Goal: Navigation & Orientation: Find specific page/section

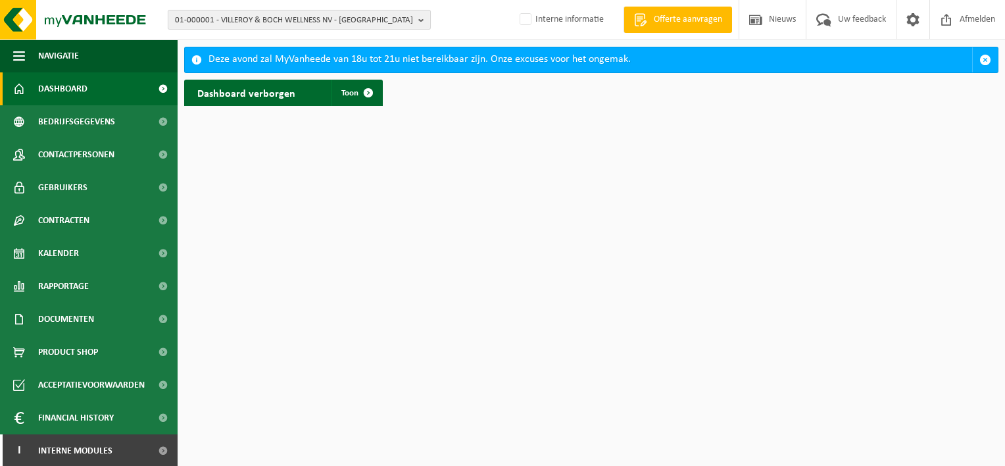
click at [422, 22] on b "button" at bounding box center [424, 20] width 12 height 18
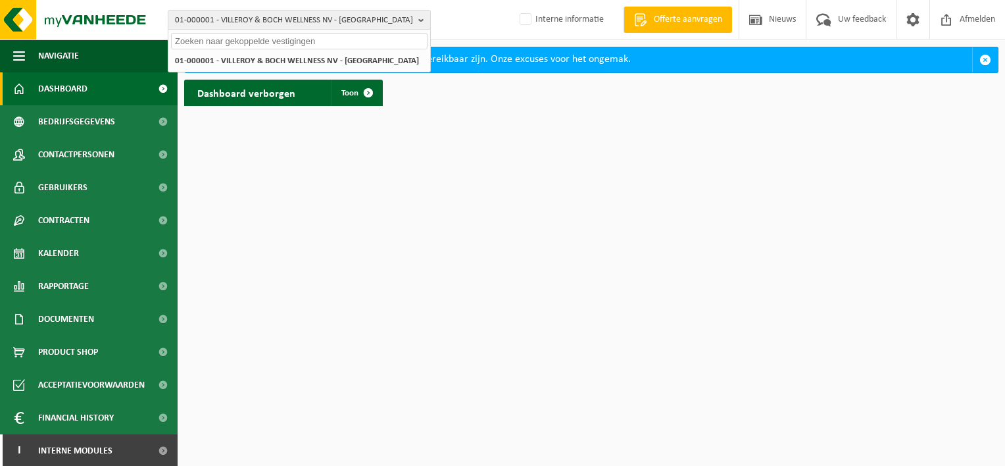
click at [308, 39] on input "text" at bounding box center [299, 41] width 256 height 16
click at [418, 201] on html "01-000001 - VILLEROY & BOCH WELLNESS NV - ROESELARE 01-000001 - VILLEROY & BOCH…" at bounding box center [502, 233] width 1005 height 466
click at [460, 18] on div "01-000001 - VILLEROY & BOCH WELLNESS NV - ROESELARE 01-000001 - VILLEROY & BOCH…" at bounding box center [502, 20] width 1005 height 40
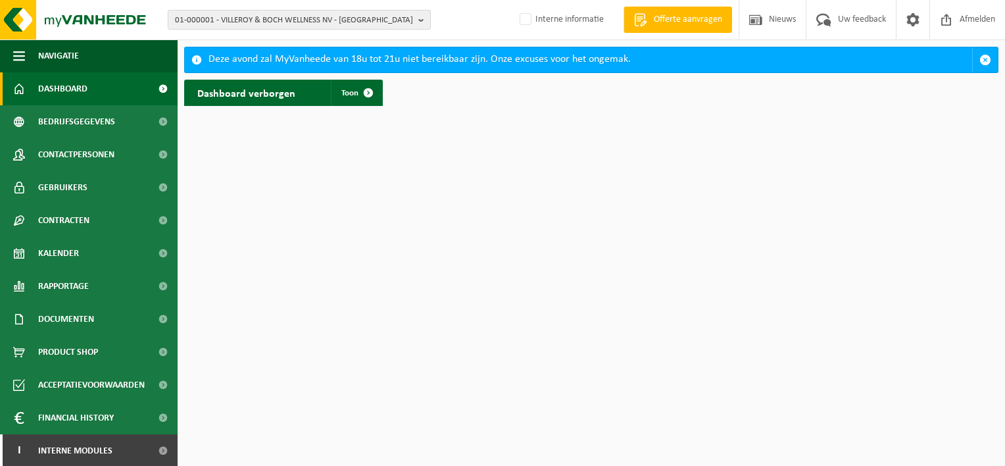
click at [421, 18] on b "button" at bounding box center [424, 20] width 12 height 18
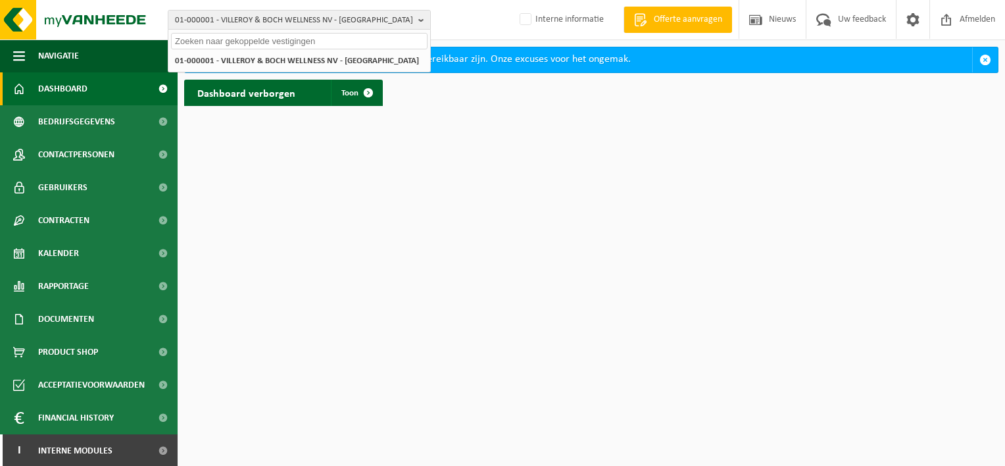
click at [302, 43] on input "text" at bounding box center [299, 41] width 256 height 16
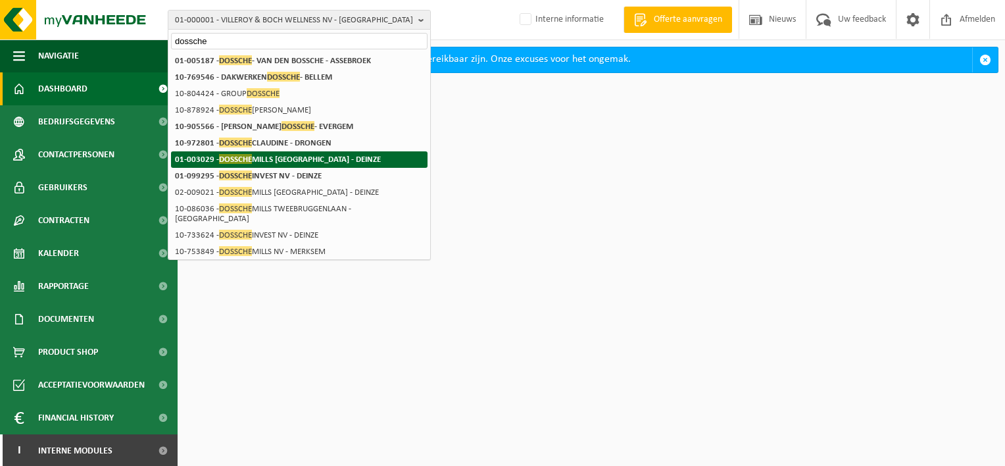
type input "dossche"
click at [274, 161] on strong "01-003029 - DOSSCHE MILLS NV - DEINZE" at bounding box center [278, 159] width 206 height 10
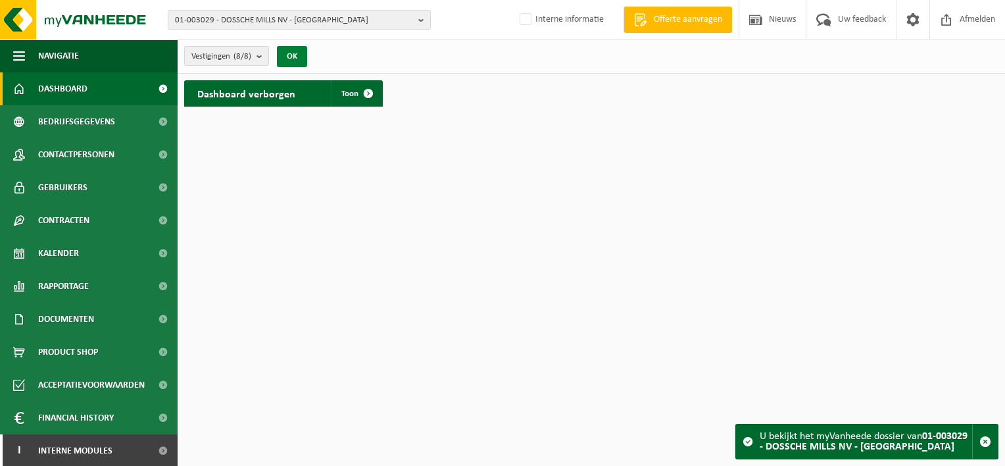
click at [291, 55] on button "OK" at bounding box center [292, 56] width 30 height 21
click at [346, 93] on span "Toon" at bounding box center [349, 93] width 17 height 9
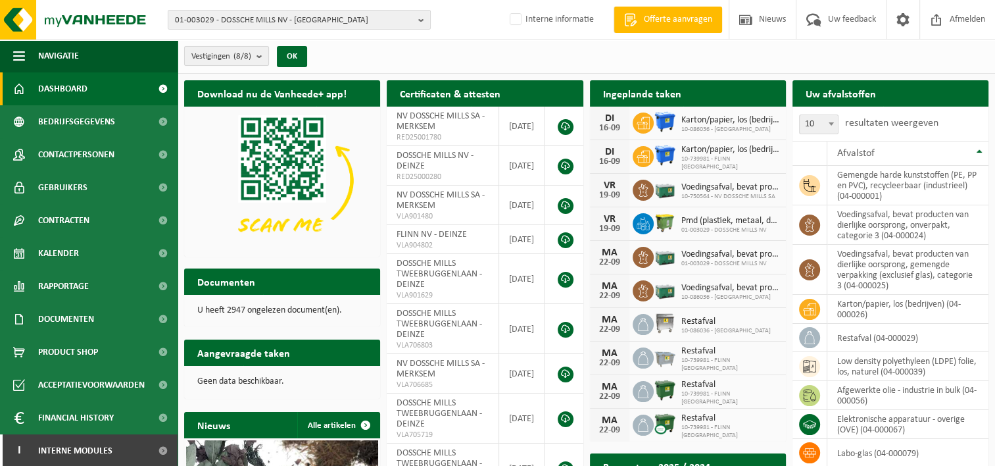
click at [260, 53] on b "submit" at bounding box center [262, 56] width 12 height 18
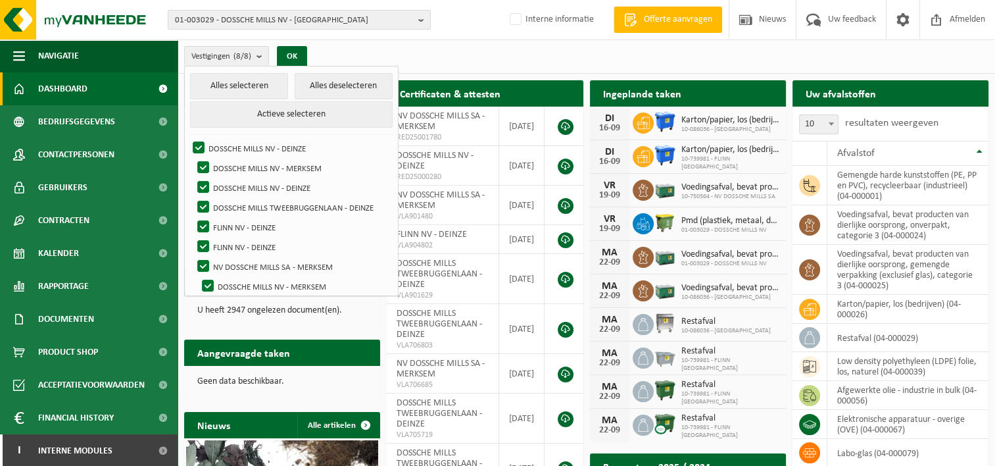
click at [490, 54] on div "Vestigingen (8/8) Alles selecteren Alles deselecteren Actieve selecteren DOSSCH…" at bounding box center [586, 56] width 817 height 34
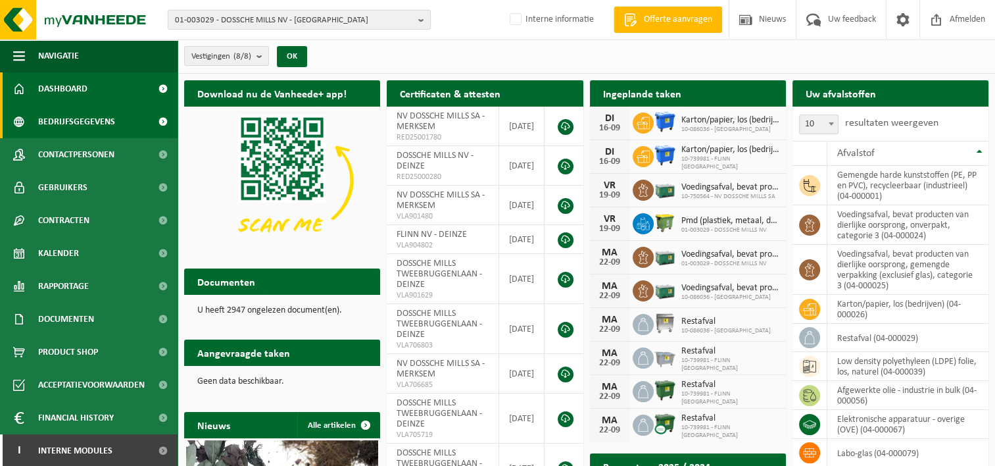
click at [88, 121] on span "Bedrijfsgegevens" at bounding box center [76, 121] width 77 height 33
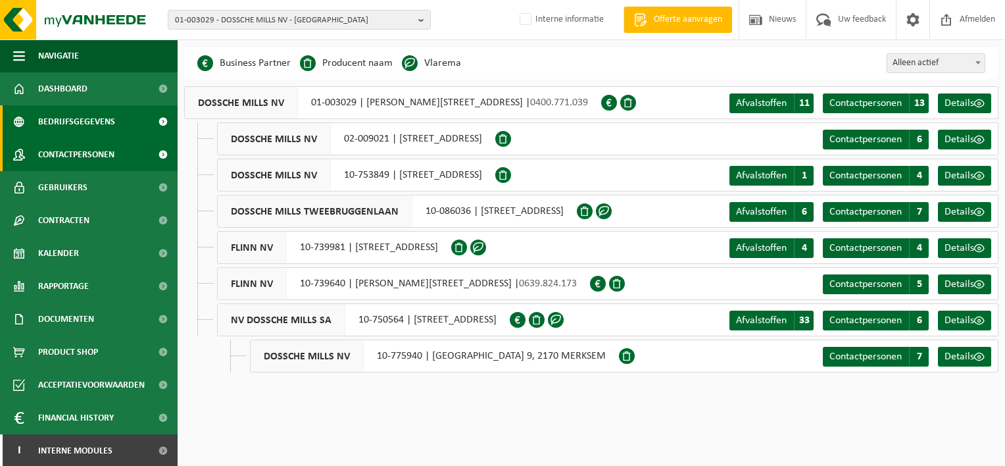
click at [87, 157] on span "Contactpersonen" at bounding box center [76, 154] width 76 height 33
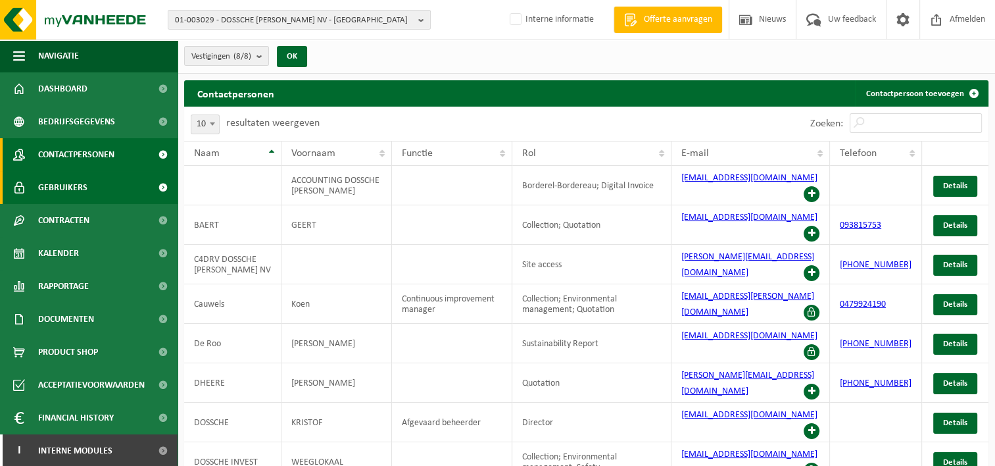
click at [79, 188] on span "Gebruikers" at bounding box center [62, 187] width 49 height 33
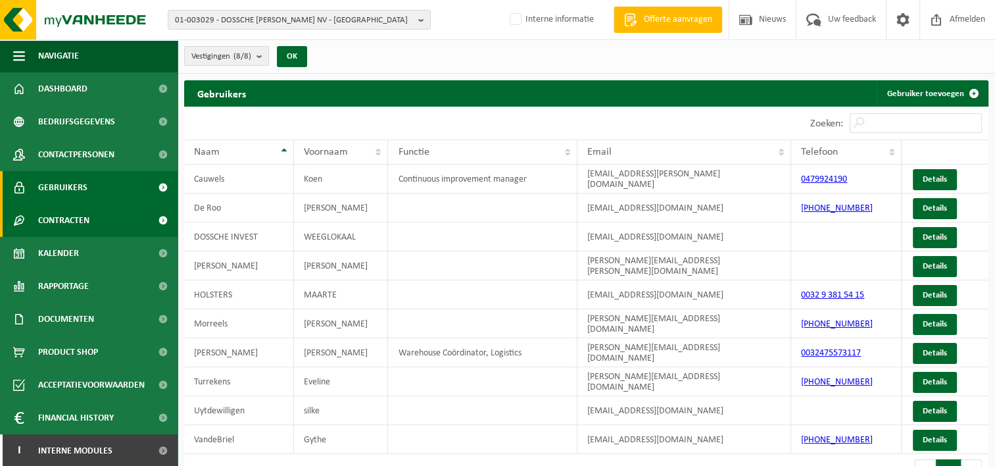
click at [64, 218] on span "Contracten" at bounding box center [63, 220] width 51 height 33
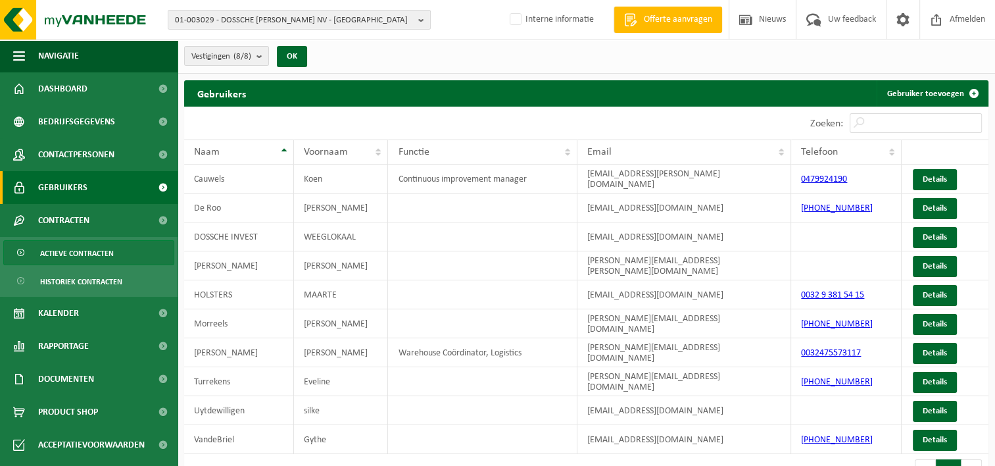
click at [66, 252] on span "Actieve contracten" at bounding box center [77, 253] width 74 height 25
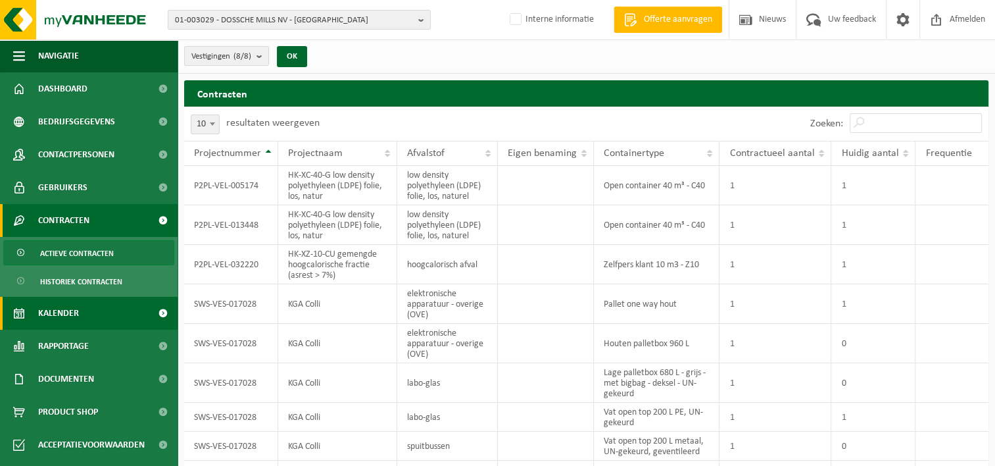
click at [62, 312] on span "Kalender" at bounding box center [58, 313] width 41 height 33
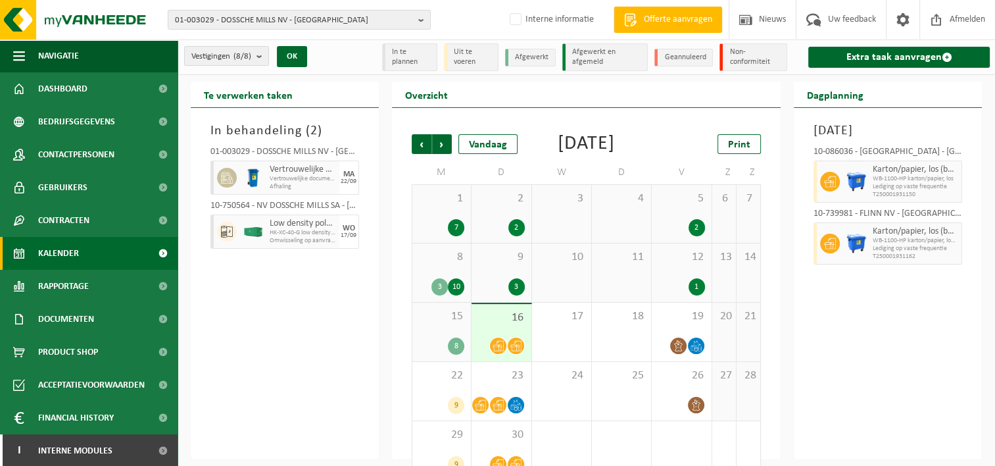
scroll to position [47, 0]
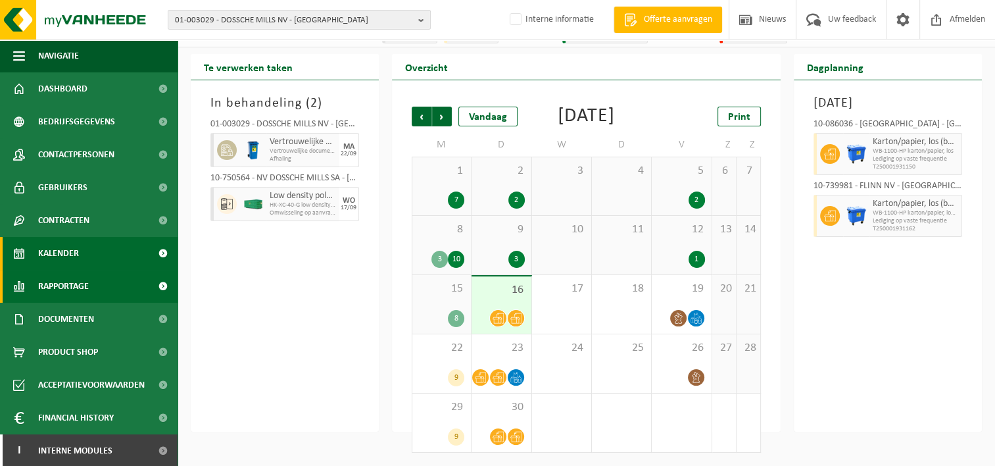
click at [57, 287] on span "Rapportage" at bounding box center [63, 286] width 51 height 33
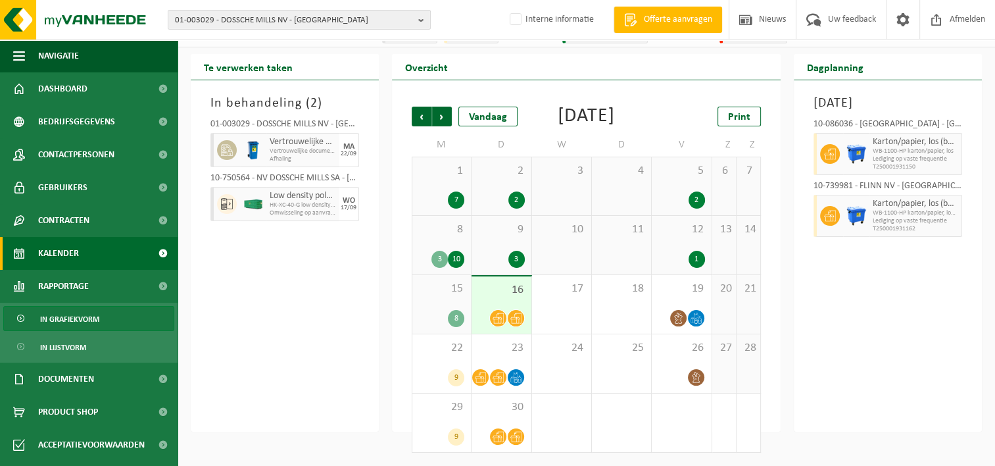
click at [56, 319] on span "In grafiekvorm" at bounding box center [69, 318] width 59 height 25
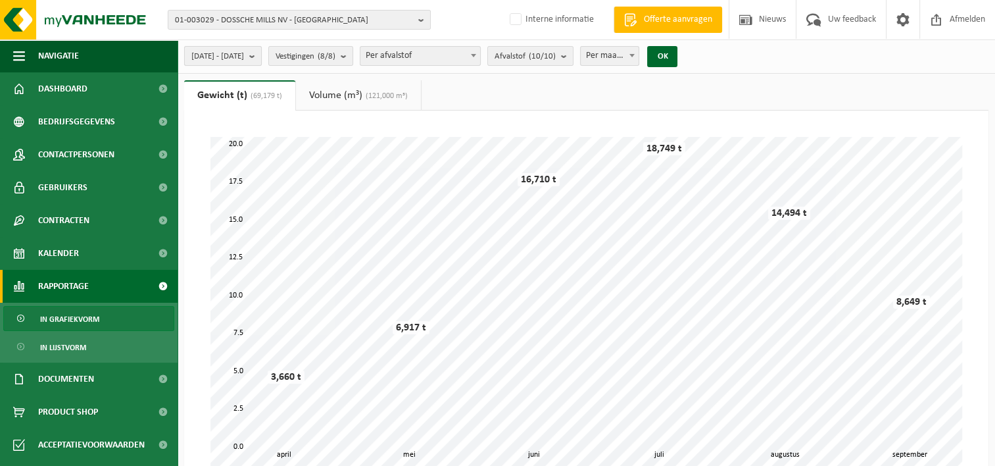
click at [261, 54] on b "submit" at bounding box center [255, 56] width 12 height 18
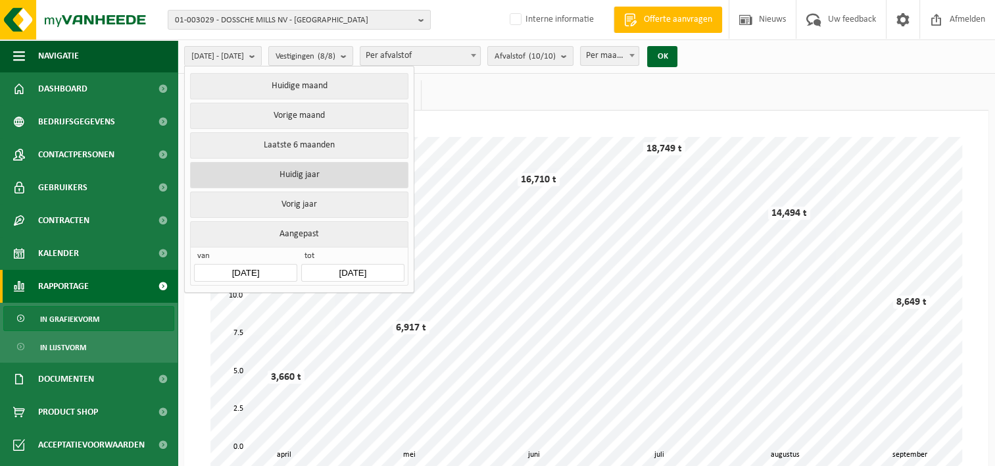
click at [241, 174] on button "Huidig jaar" at bounding box center [299, 175] width 218 height 26
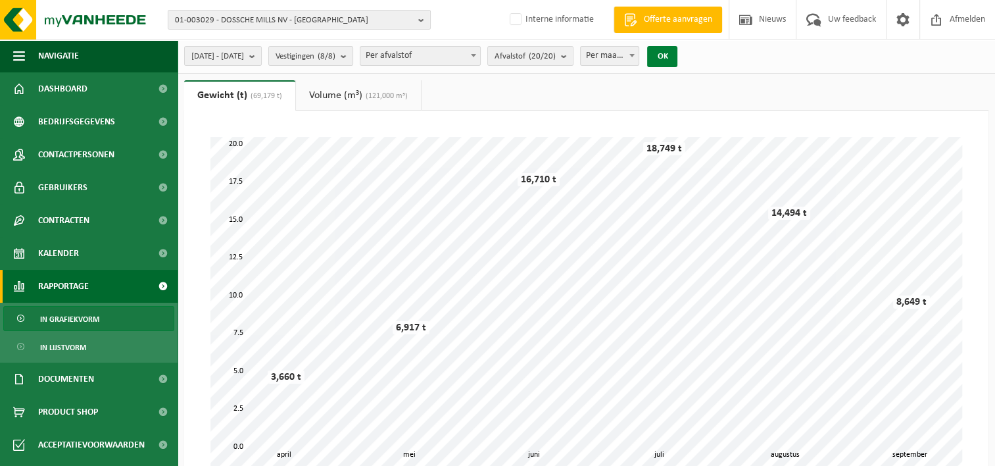
click at [677, 54] on button "OK" at bounding box center [662, 56] width 30 height 21
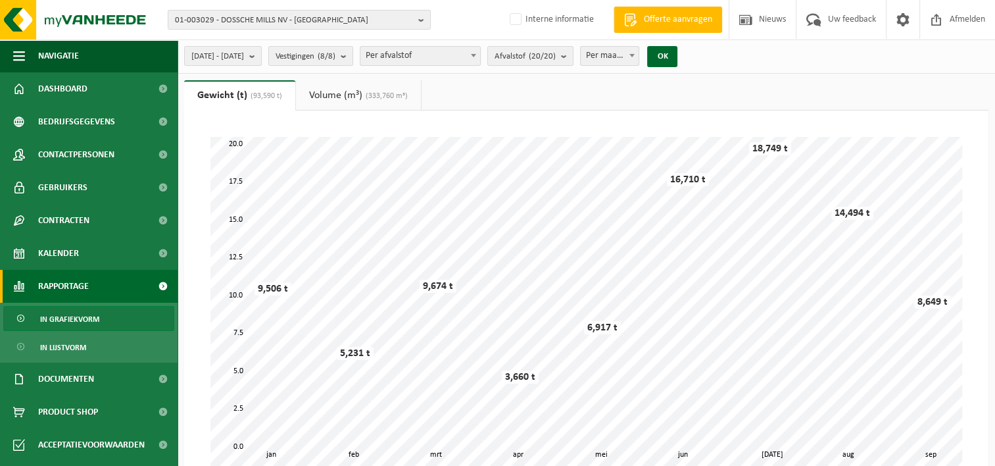
click at [339, 94] on link "Volume (m³) (333,760 m³)" at bounding box center [358, 95] width 125 height 30
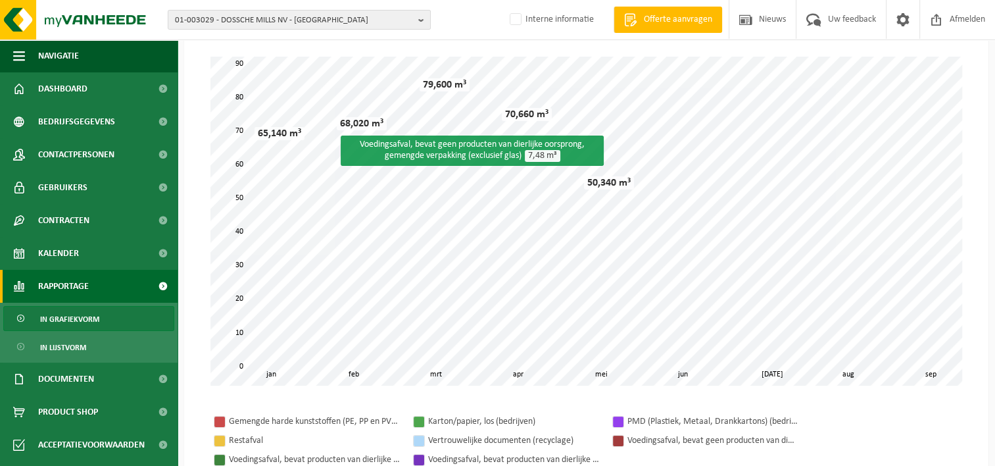
scroll to position [131, 0]
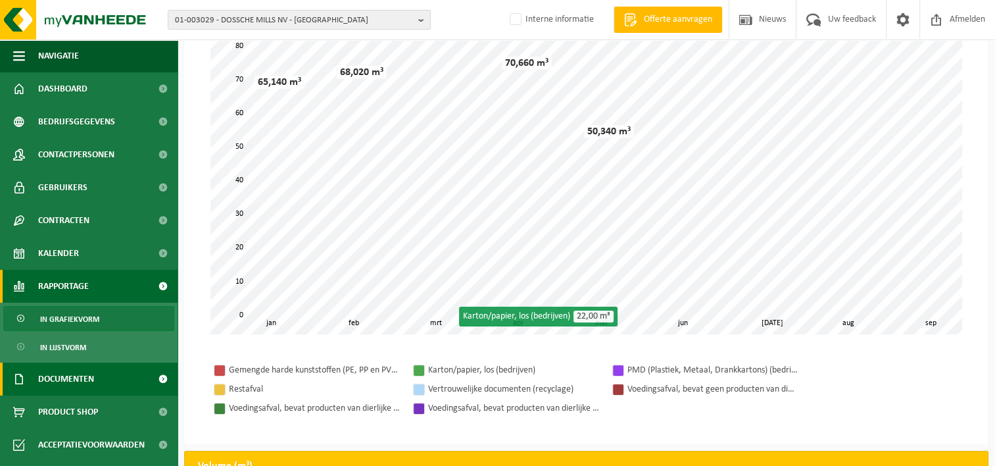
click at [89, 379] on span "Documenten" at bounding box center [66, 378] width 56 height 33
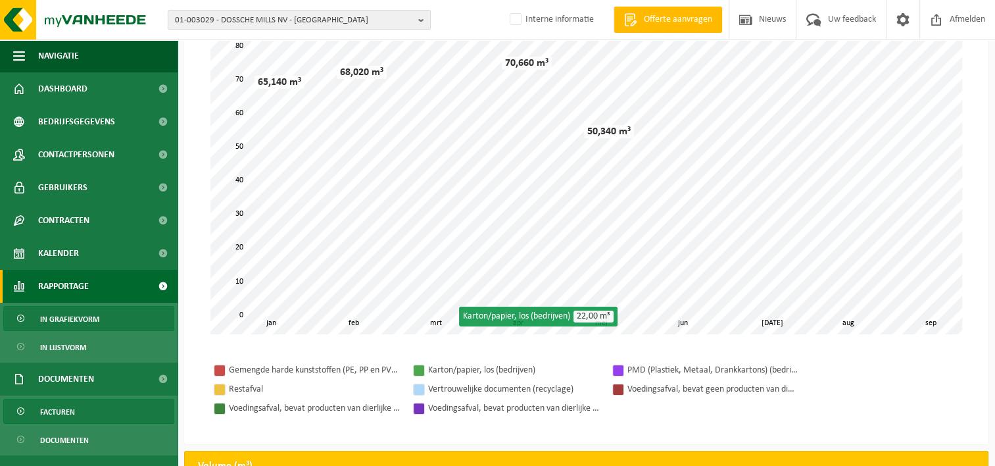
scroll to position [66, 0]
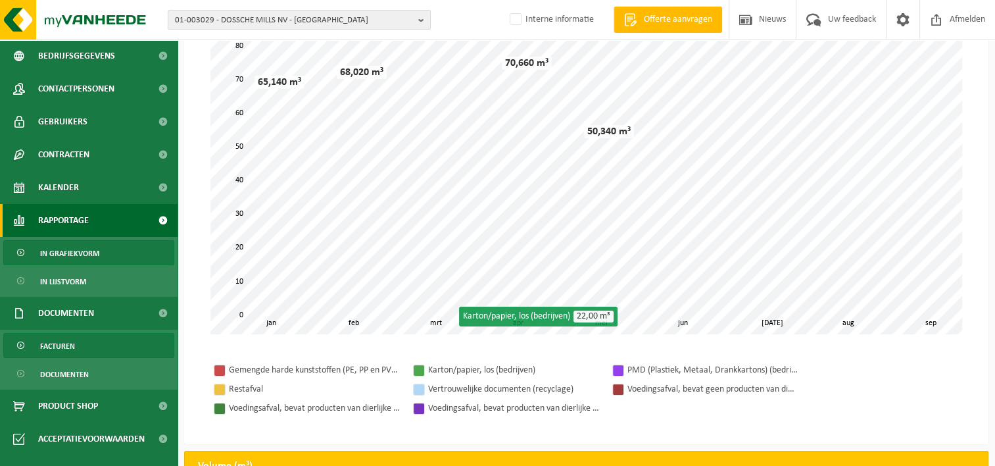
click at [65, 343] on span "Facturen" at bounding box center [57, 345] width 35 height 25
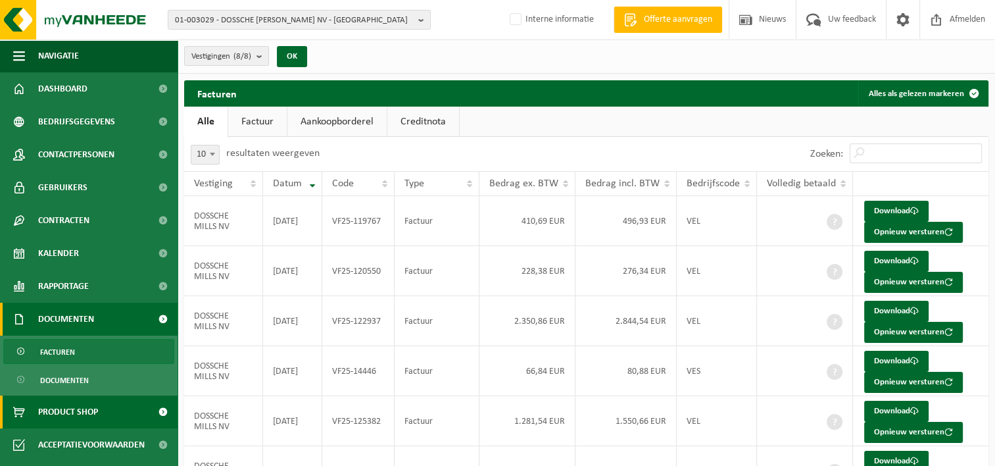
click at [58, 416] on span "Product Shop" at bounding box center [68, 411] width 60 height 33
